Goal: Transaction & Acquisition: Purchase product/service

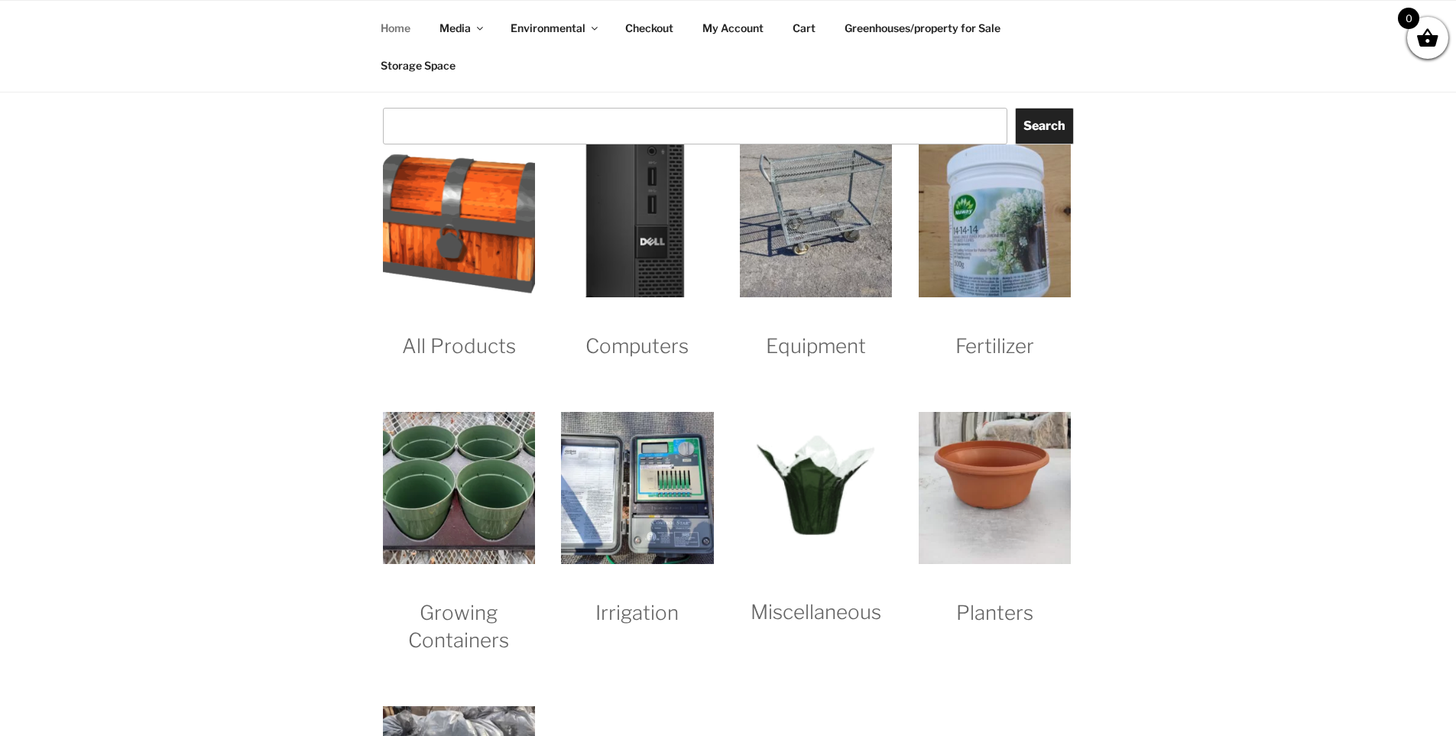
scroll to position [1529, 0]
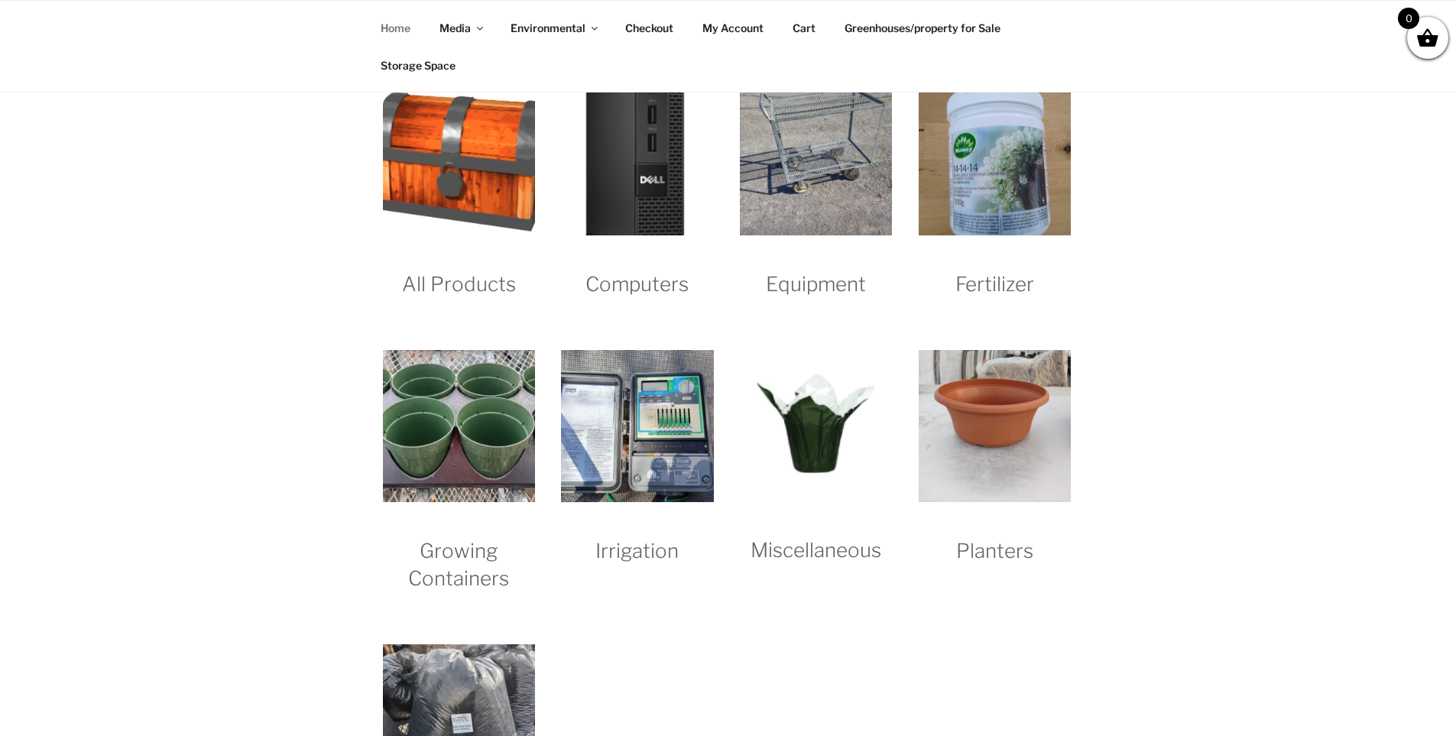
click at [819, 285] on h2 "Equipment" at bounding box center [816, 269] width 152 height 57
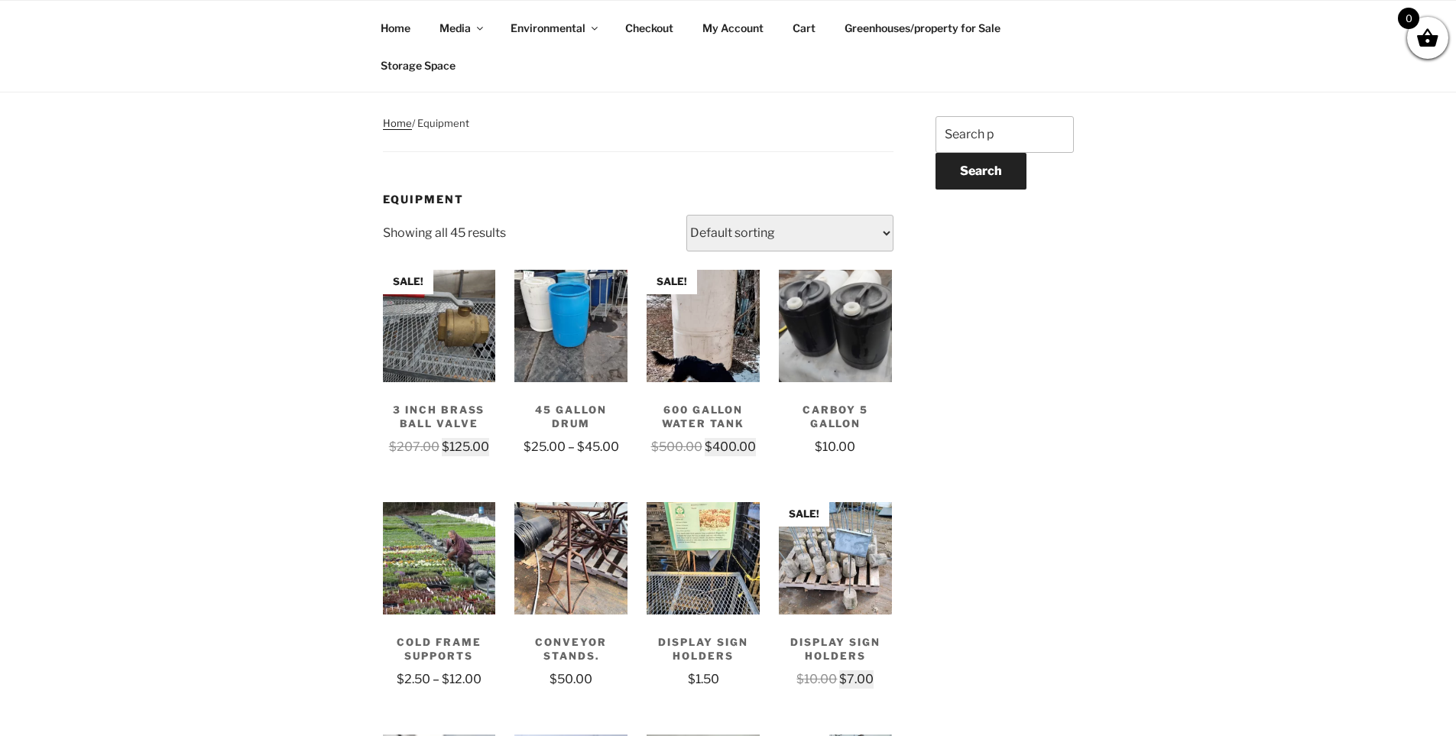
scroll to position [153, 0]
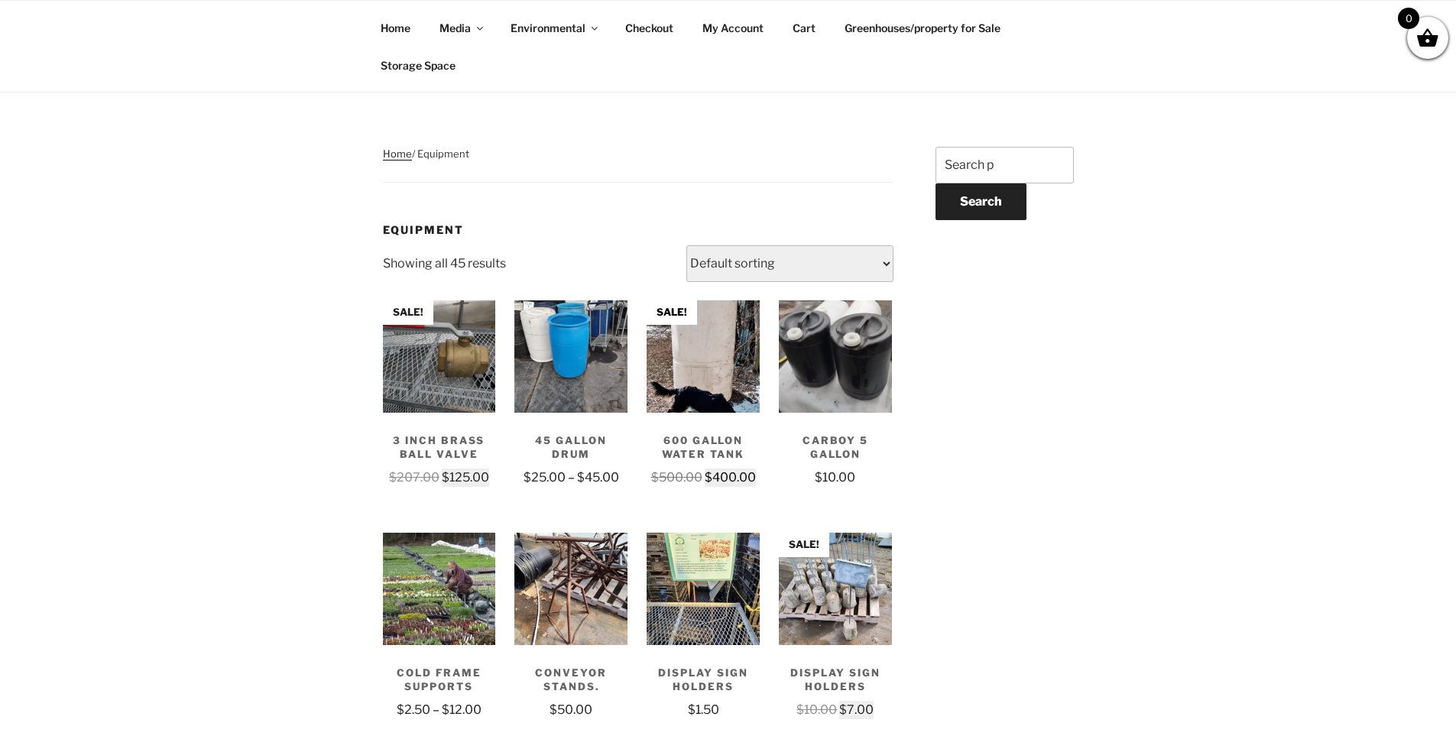
click at [710, 348] on img at bounding box center [703, 356] width 113 height 113
click at [889, 27] on link "Greenhouses/property for Sale" at bounding box center [923, 27] width 183 height 37
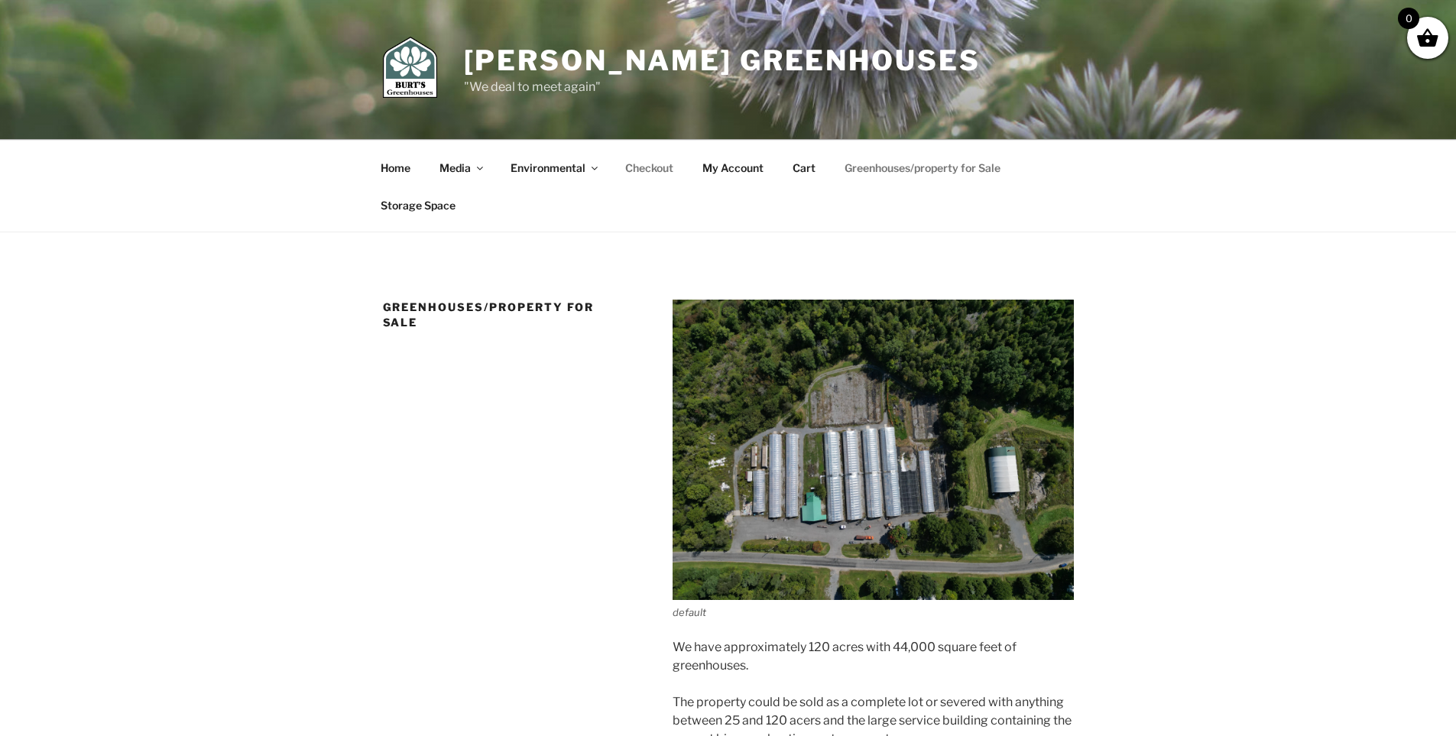
click at [655, 167] on link "Checkout" at bounding box center [649, 167] width 75 height 37
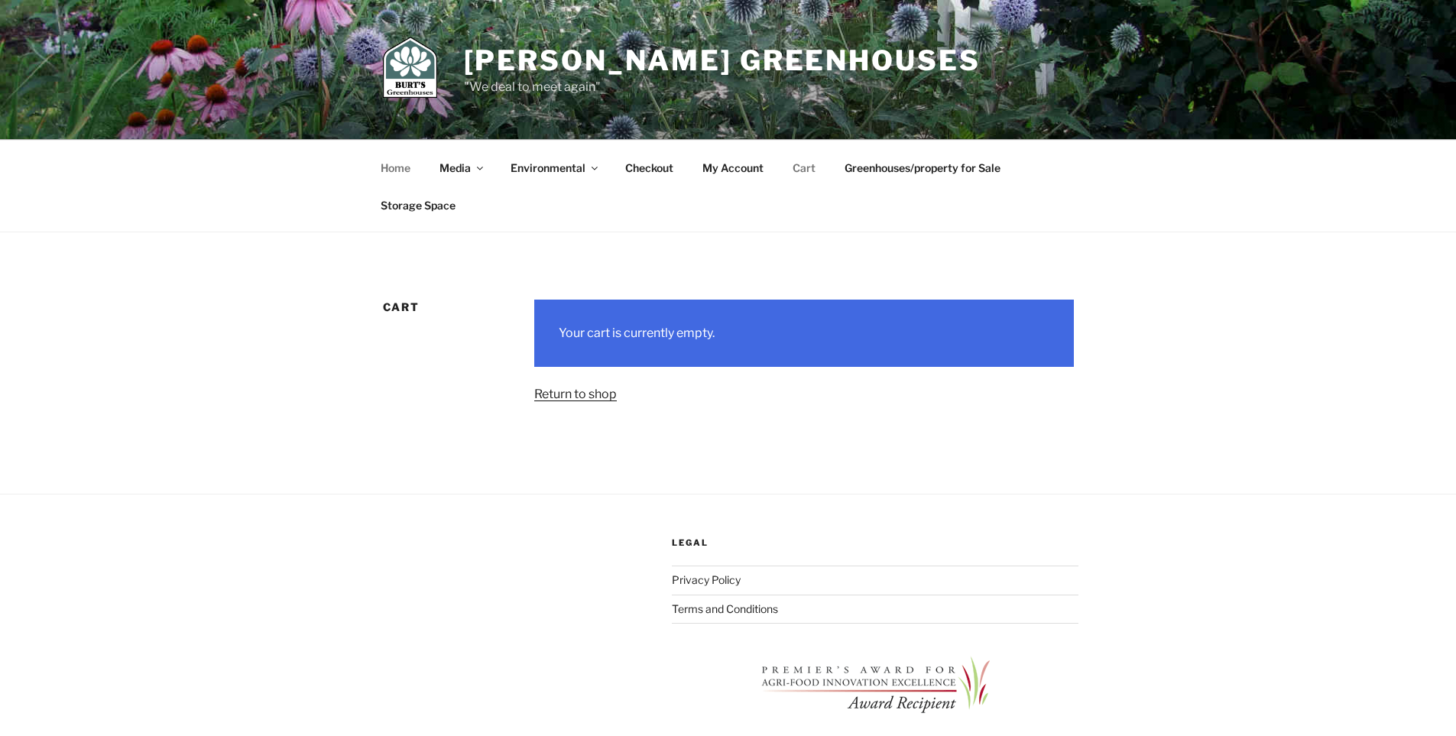
click at [391, 166] on link "Home" at bounding box center [396, 167] width 57 height 37
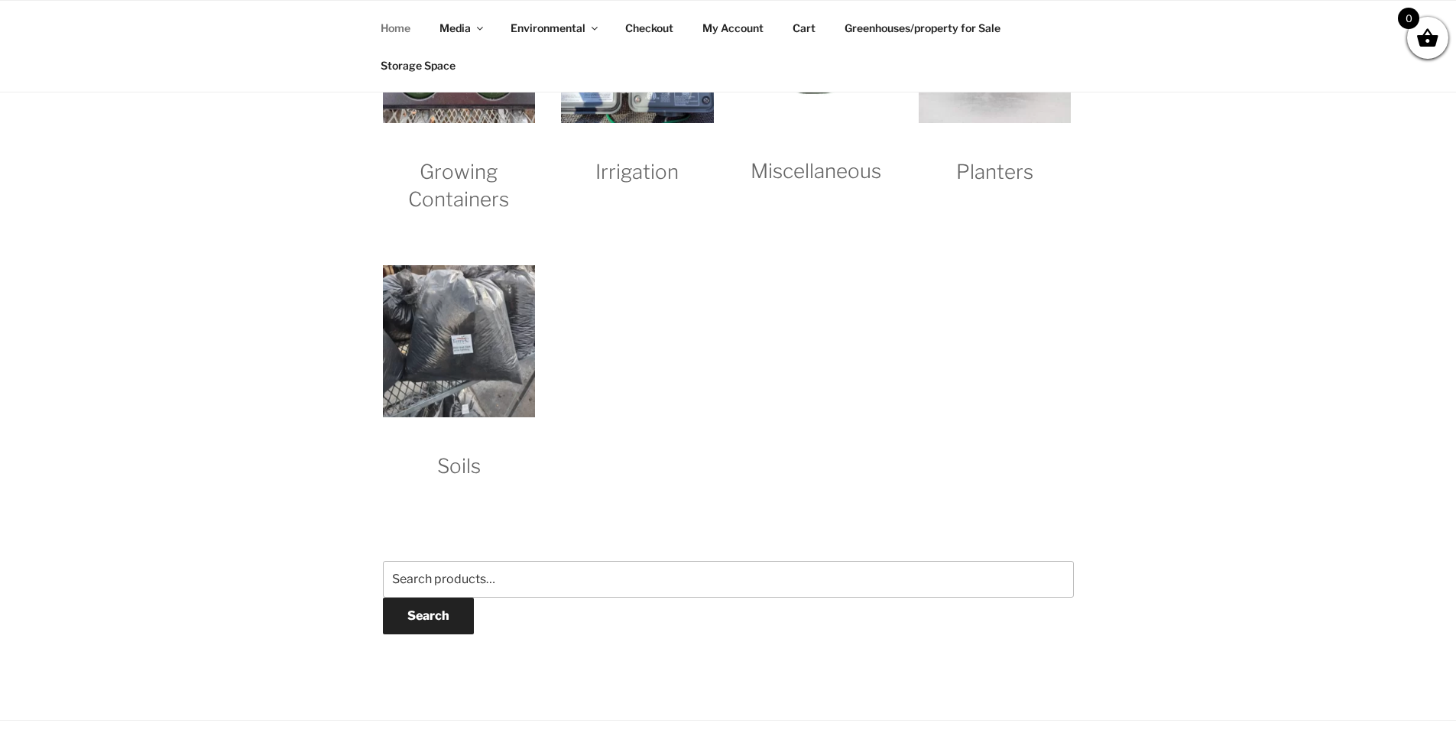
scroll to position [1911, 0]
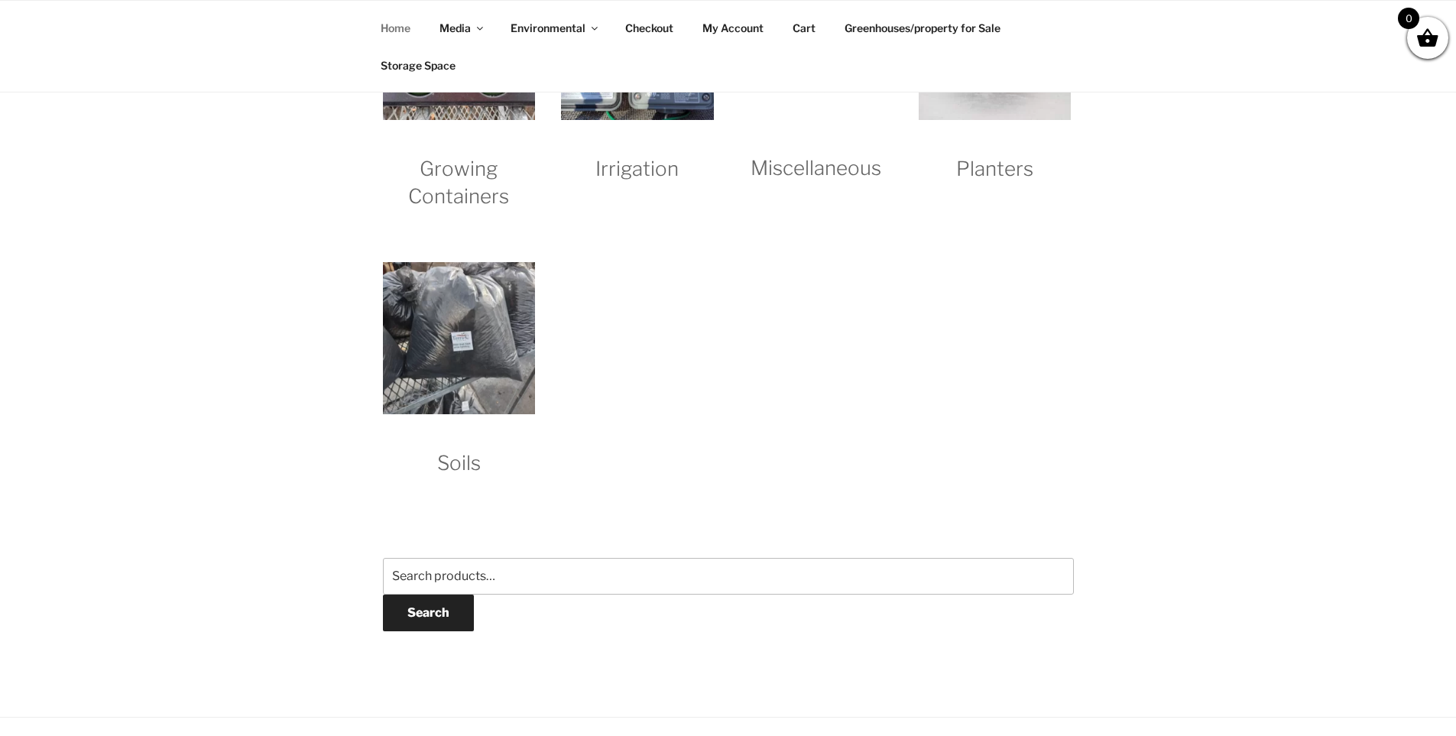
click at [475, 321] on img "Visit product category Soils" at bounding box center [459, 338] width 152 height 152
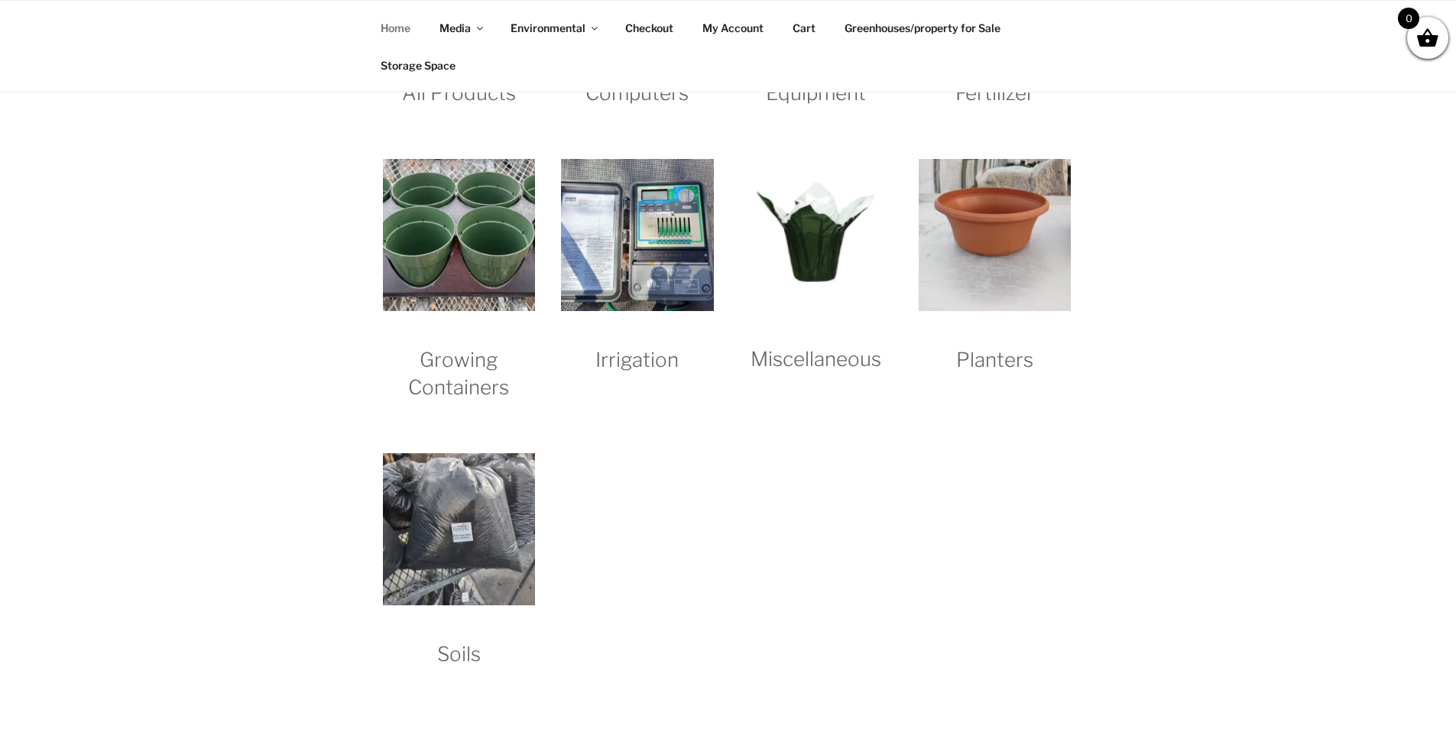
scroll to position [1605, 0]
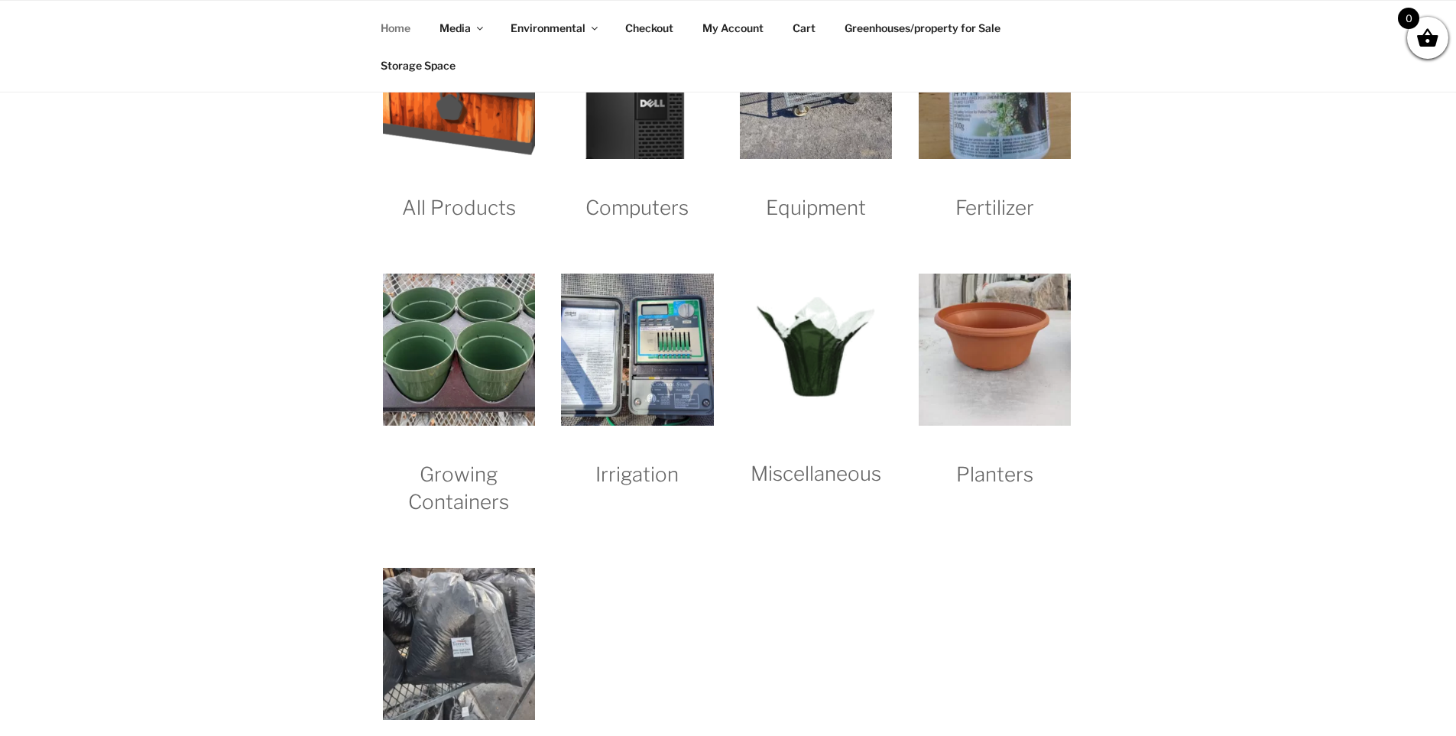
click at [637, 381] on img "Visit product category Irrigation" at bounding box center [637, 350] width 152 height 152
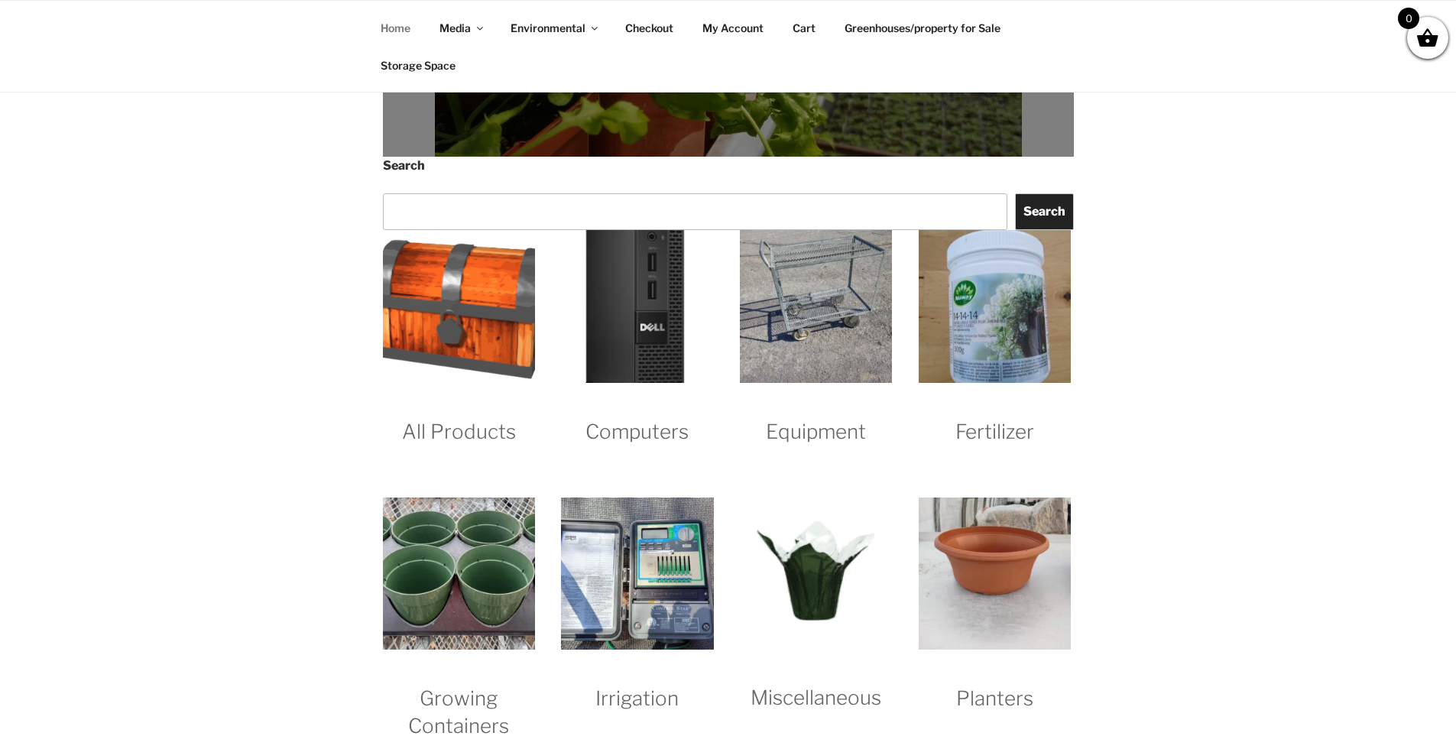
scroll to position [1376, 0]
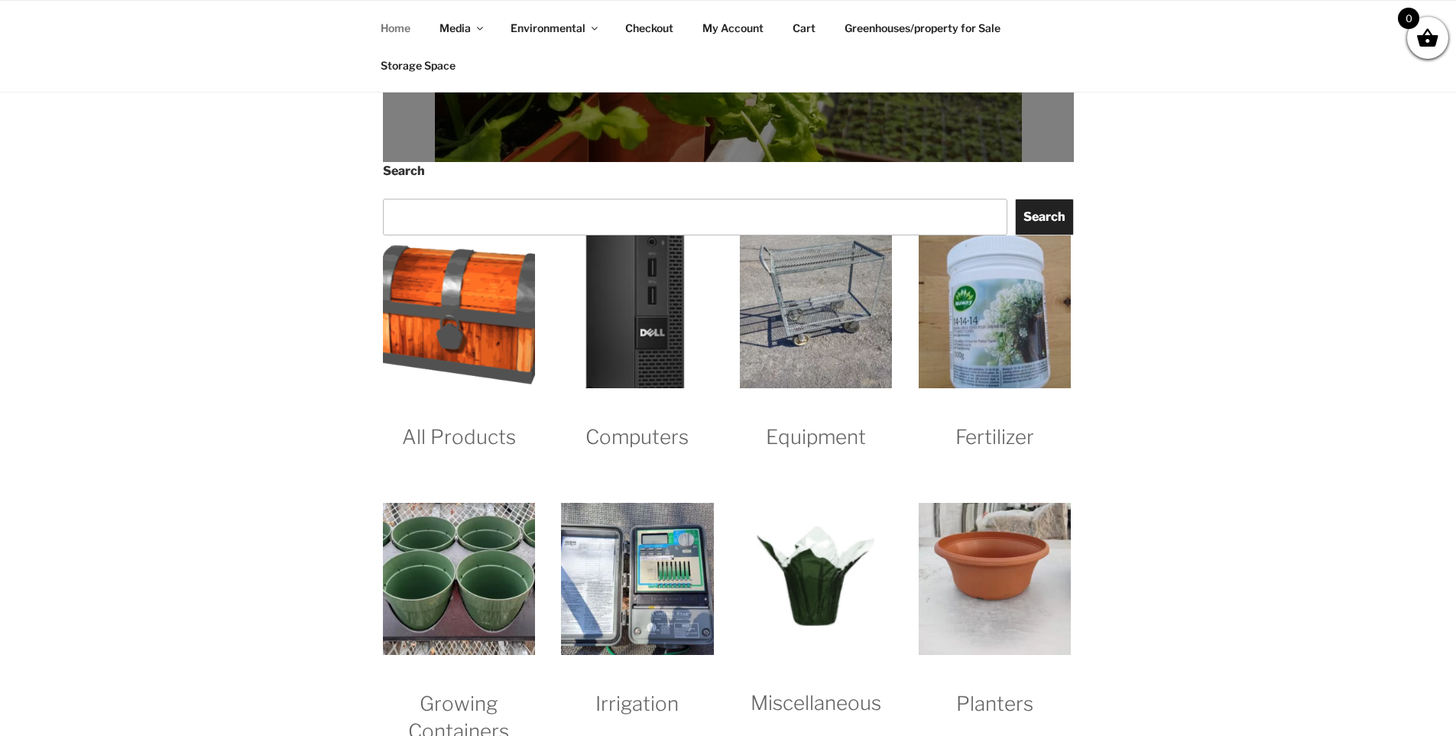
click at [478, 304] on img "Visit product category All Products" at bounding box center [459, 311] width 152 height 152
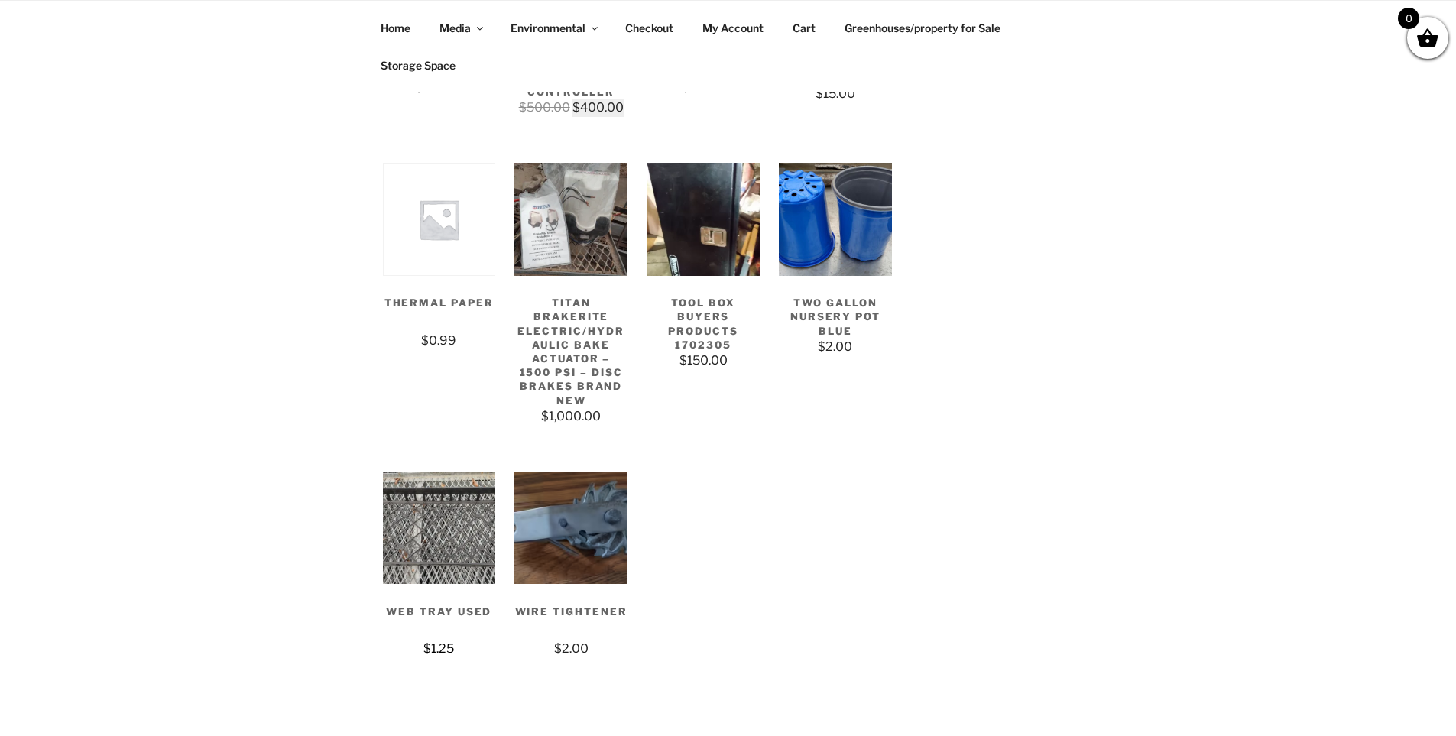
scroll to position [4815, 0]
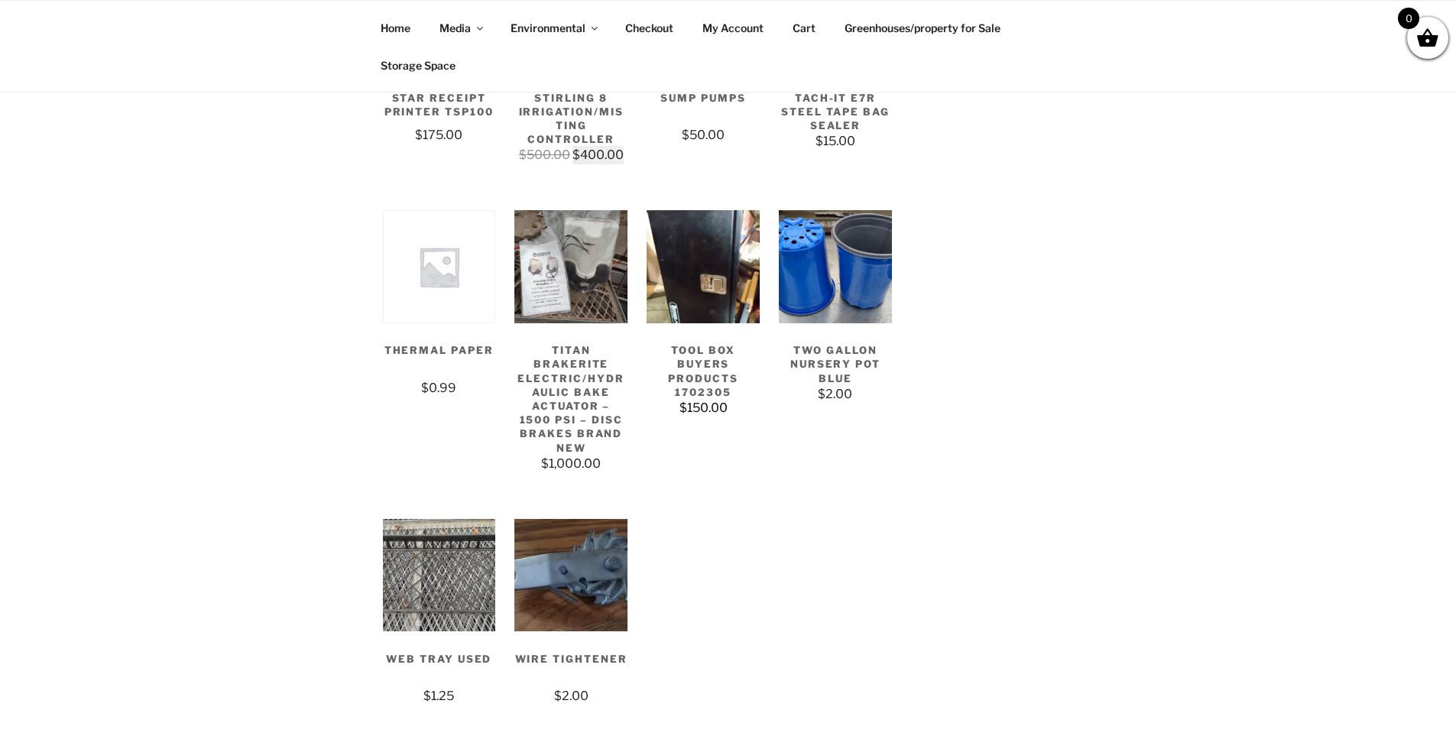
click at [697, 256] on img at bounding box center [703, 266] width 113 height 113
